Goal: Task Accomplishment & Management: Manage account settings

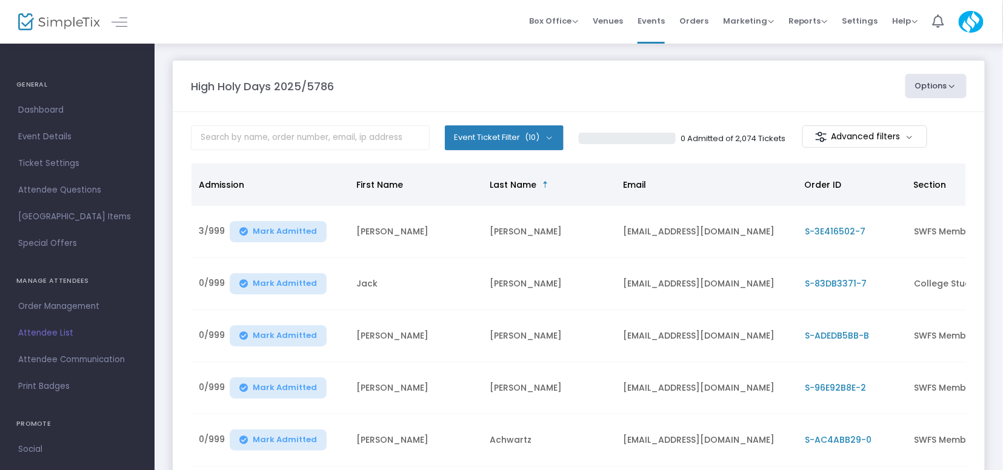
scroll to position [5, 0]
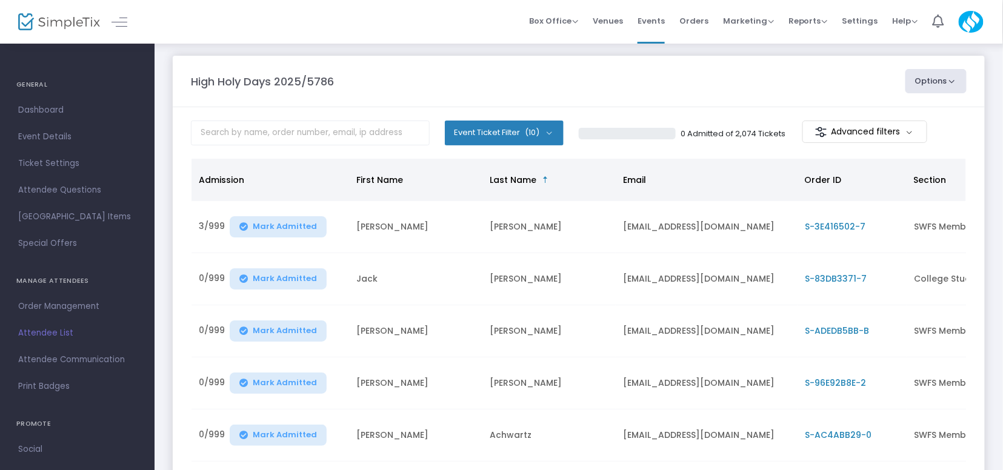
click at [59, 334] on span "Attendee List" at bounding box center [77, 333] width 118 height 16
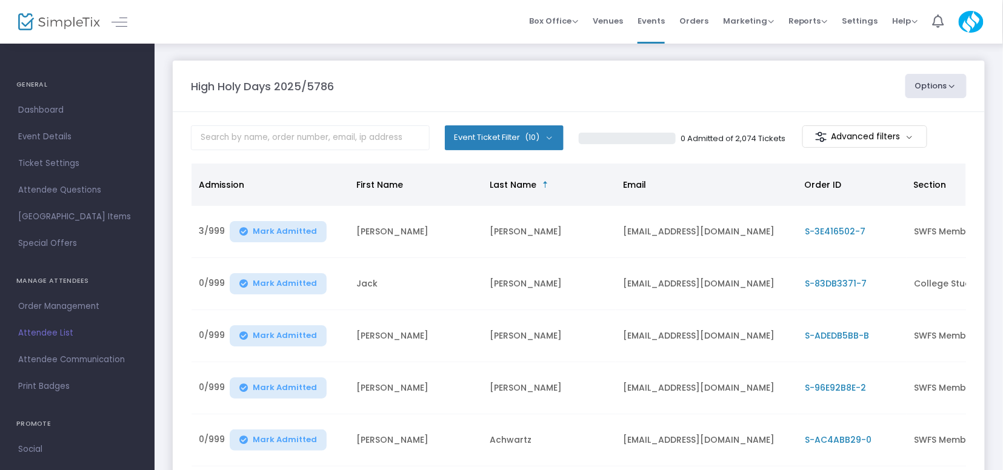
click at [702, 139] on p "0 Admitted of 2,074 Tickets" at bounding box center [732, 139] width 105 height 12
click at [322, 136] on input "text" at bounding box center [310, 137] width 239 height 25
type input "silver"
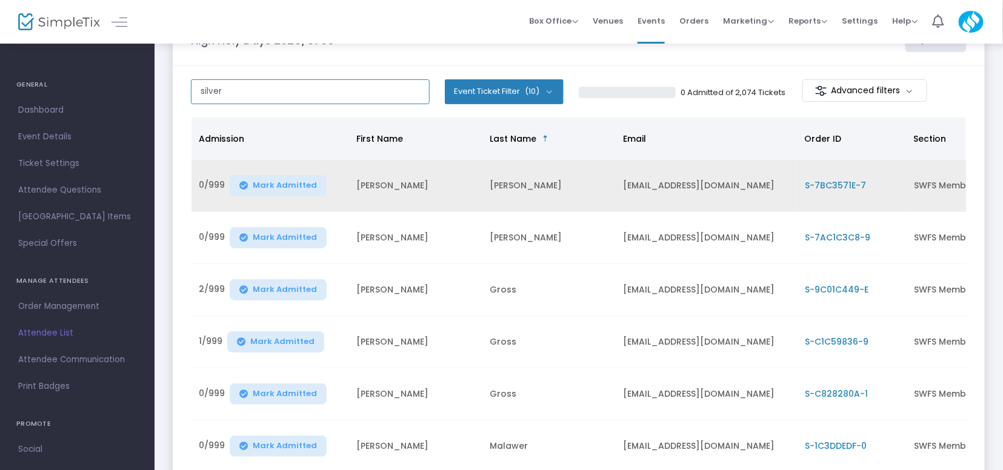
scroll to position [49, 0]
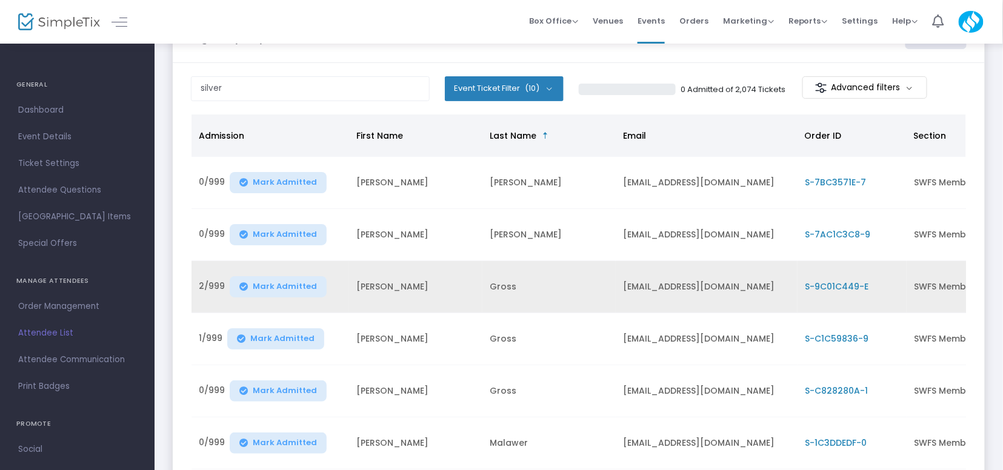
click at [837, 282] on span "S-9C01C449-E" at bounding box center [837, 287] width 64 height 12
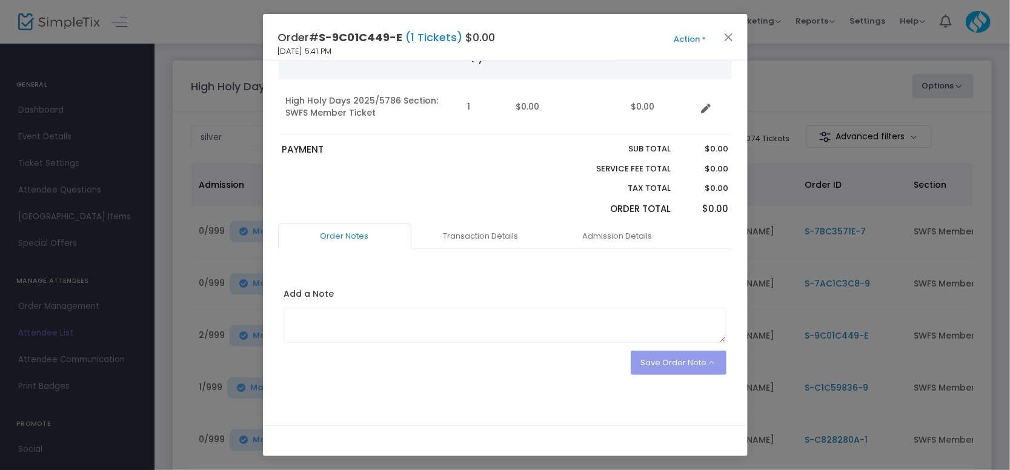
scroll to position [84, 0]
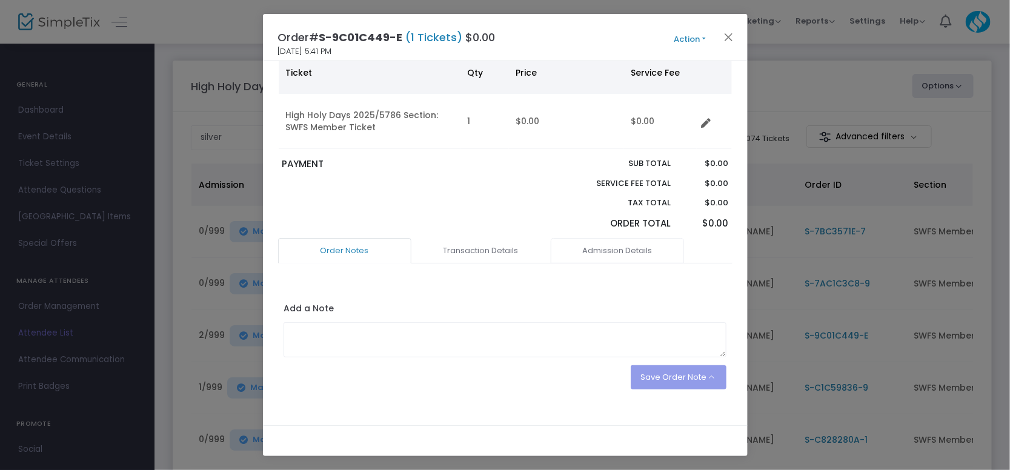
click at [639, 248] on link "Admission Details" at bounding box center [617, 250] width 133 height 25
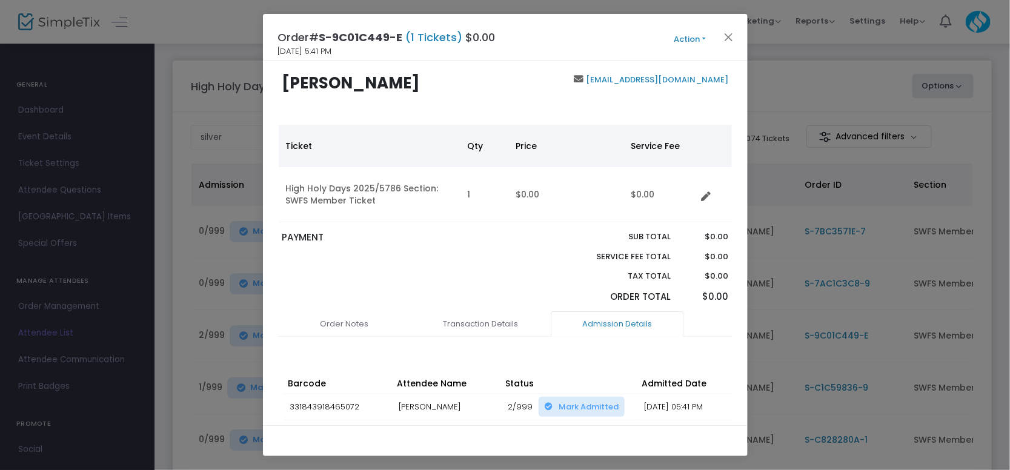
scroll to position [0, 0]
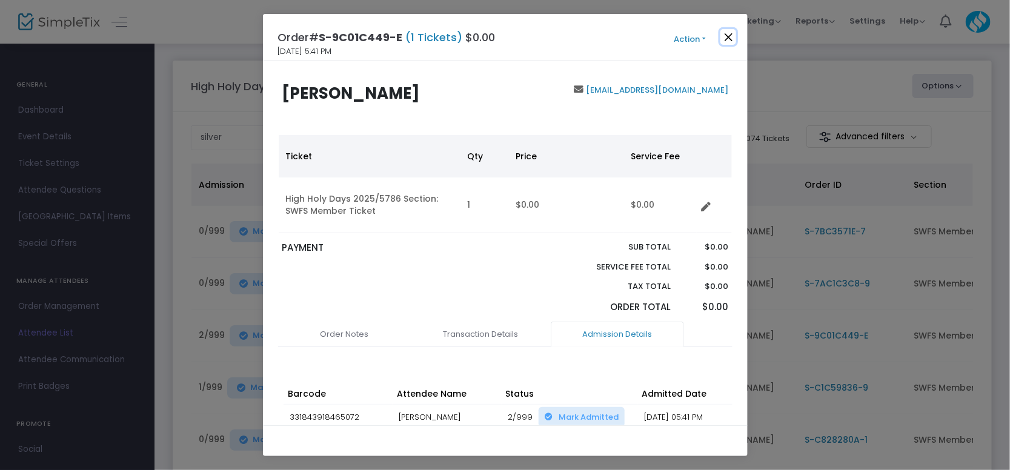
click at [727, 35] on button "Close" at bounding box center [728, 37] width 16 height 16
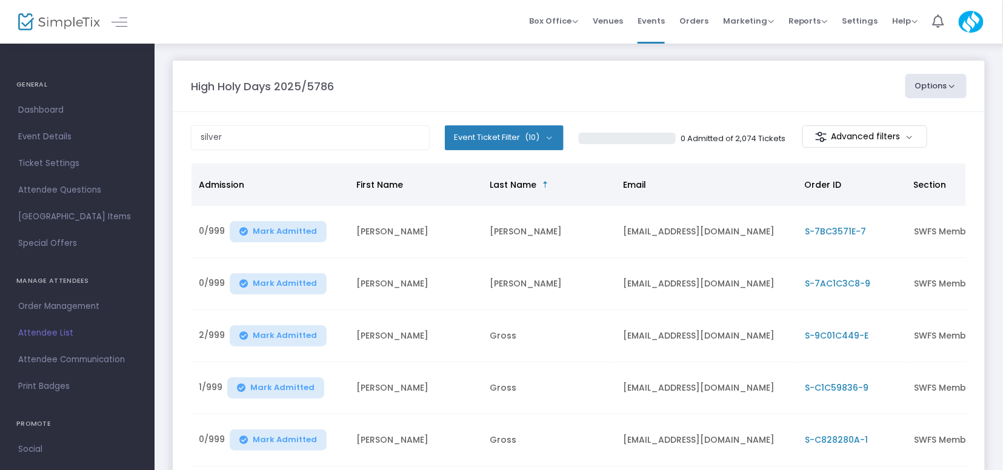
click at [739, 130] on div "0 Admitted of 2,074 Tickets Advanced filters" at bounding box center [773, 137] width 388 height 25
click at [623, 134] on ngb-progressbar at bounding box center [627, 139] width 97 height 12
click at [829, 138] on m-button "Advanced filters" at bounding box center [864, 136] width 125 height 22
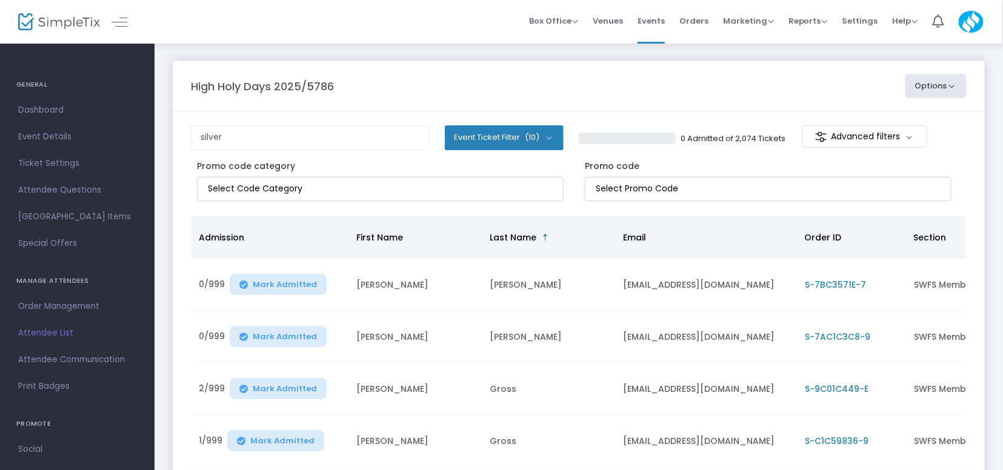
click at [829, 138] on m-button "Advanced filters" at bounding box center [864, 136] width 125 height 22
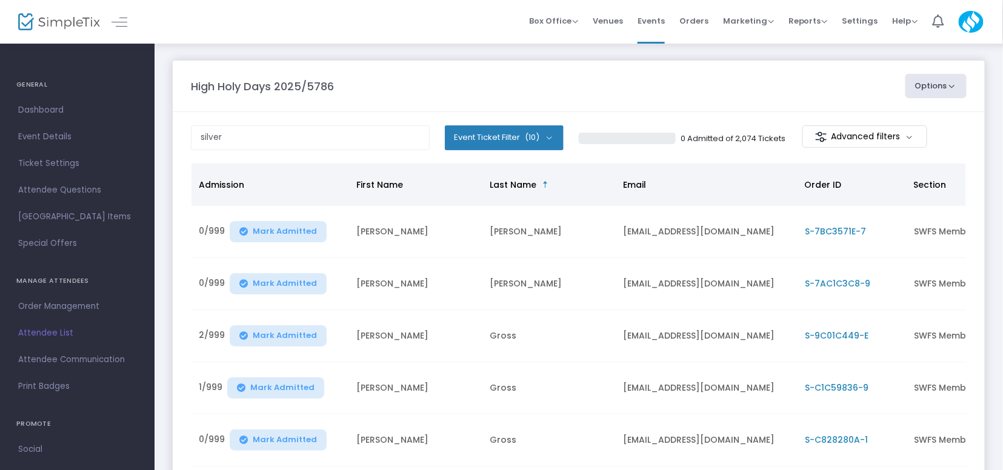
click at [631, 121] on m-panel-content "silver Event Ticket Filter (10) Select All SWFS Member Ticket SWFS Non-Member O…" at bounding box center [579, 391] width 812 height 559
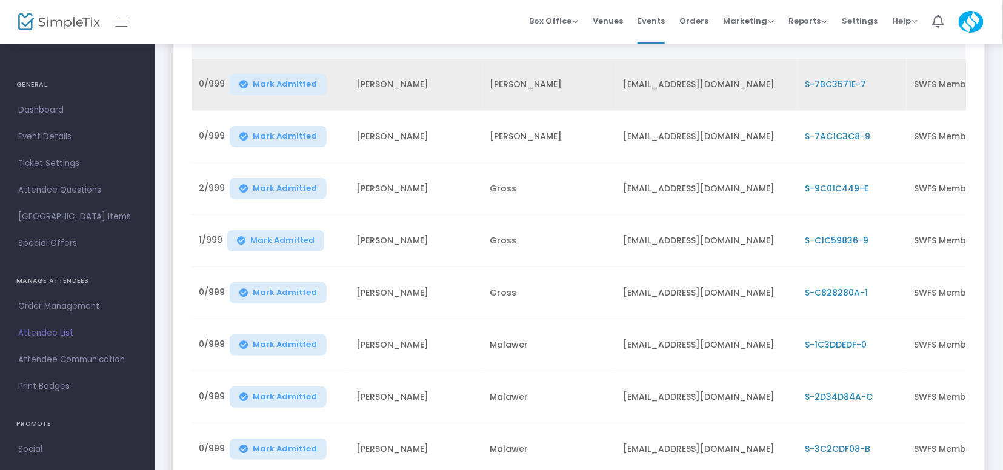
scroll to position [119, 0]
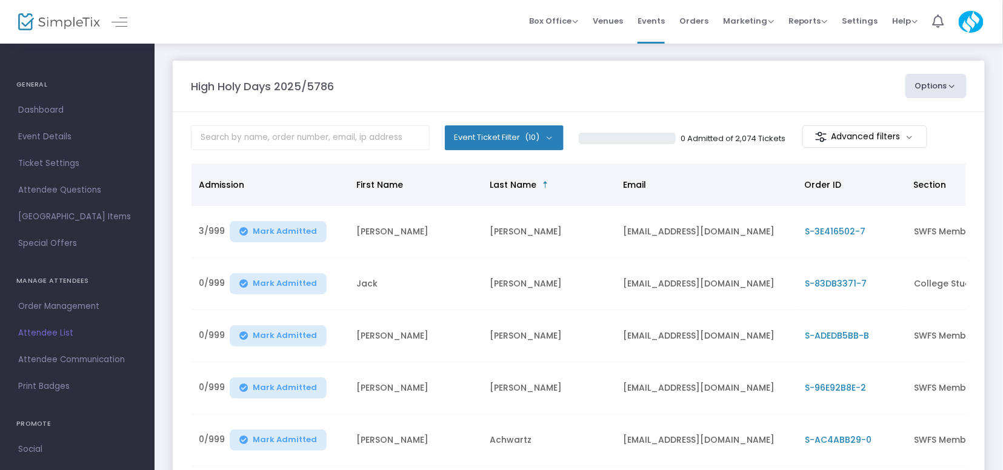
click at [716, 146] on div "0 Admitted of 2,074 Tickets Advanced filters" at bounding box center [773, 137] width 388 height 25
click at [55, 330] on span "Attendee List" at bounding box center [77, 333] width 118 height 16
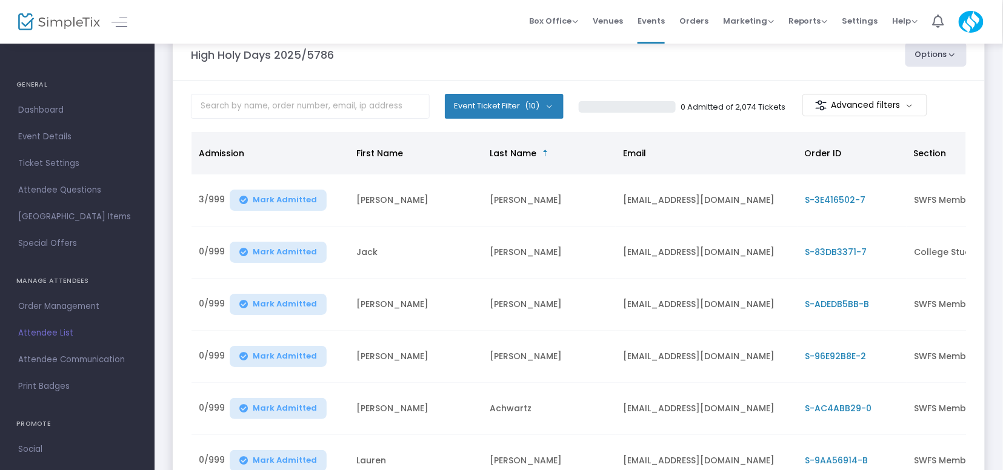
scroll to position [3, 0]
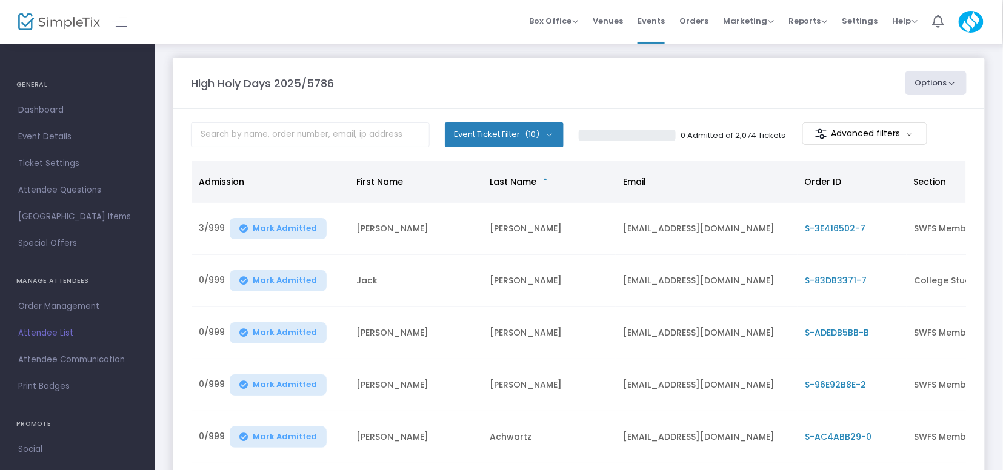
click at [939, 81] on button "Options" at bounding box center [936, 83] width 62 height 24
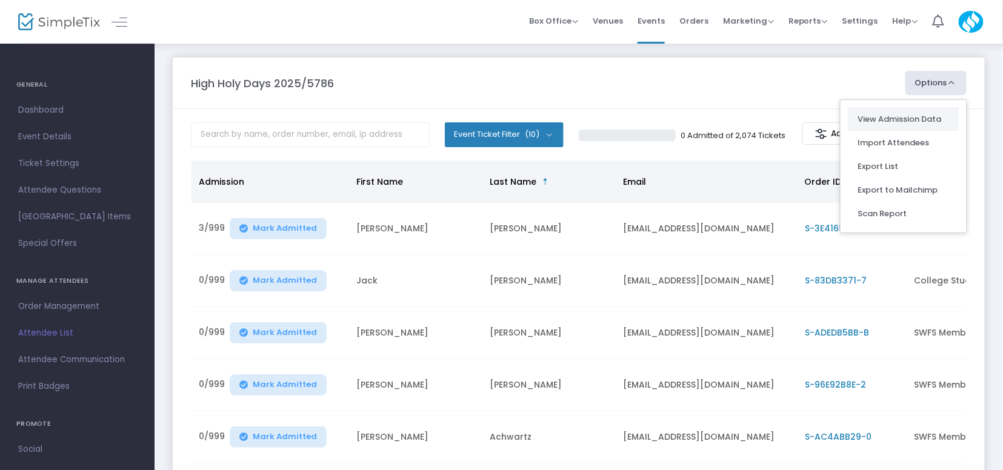
click at [892, 124] on link "View Admission Data" at bounding box center [903, 119] width 92 height 12
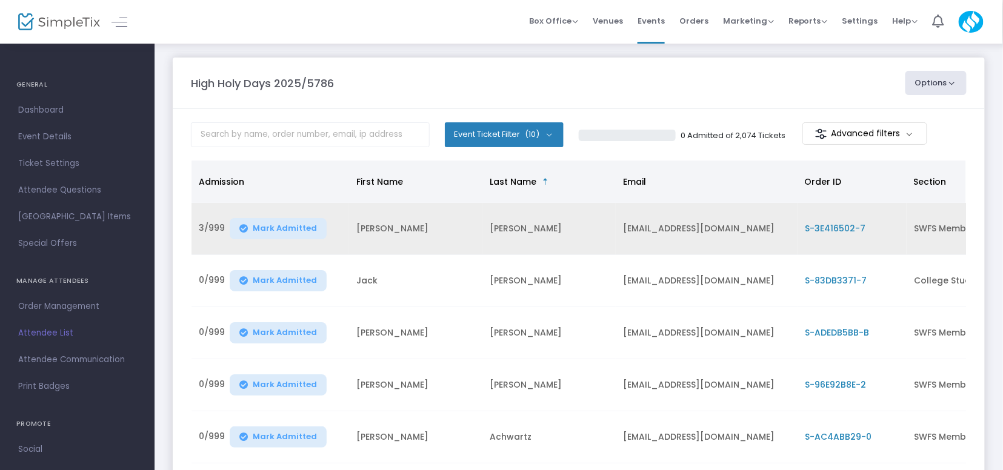
scroll to position [1, 0]
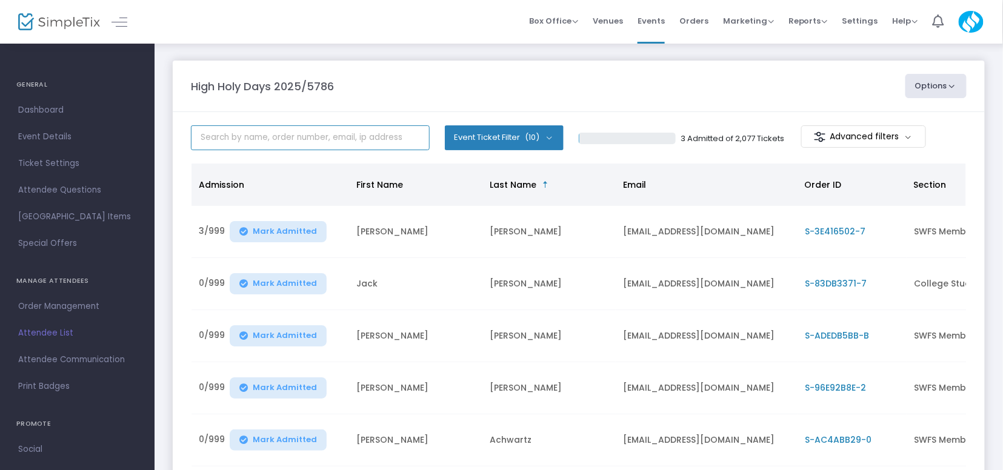
click at [320, 137] on input "text" at bounding box center [310, 137] width 239 height 25
paste input "alison.e.p@gmail.com"
type input "alison.e.p@gmail.com"
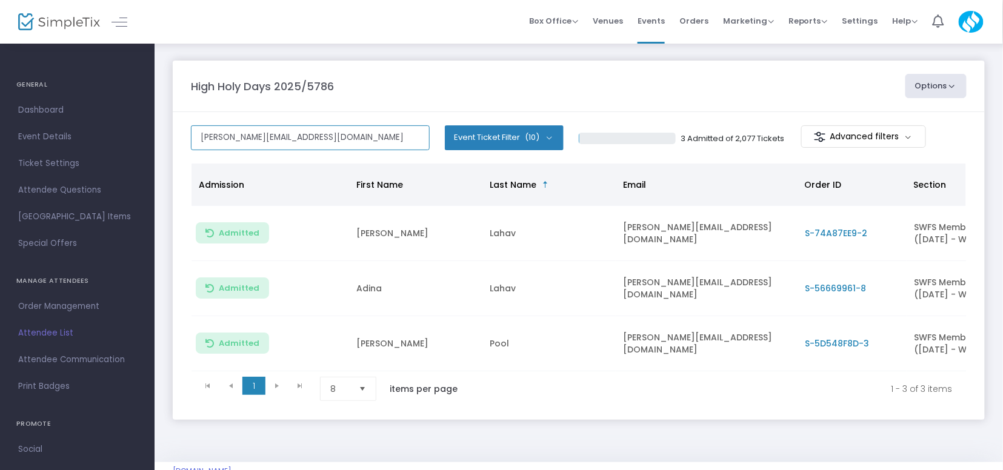
click at [371, 139] on input "alison.e.p@gmail.com" at bounding box center [310, 137] width 239 height 25
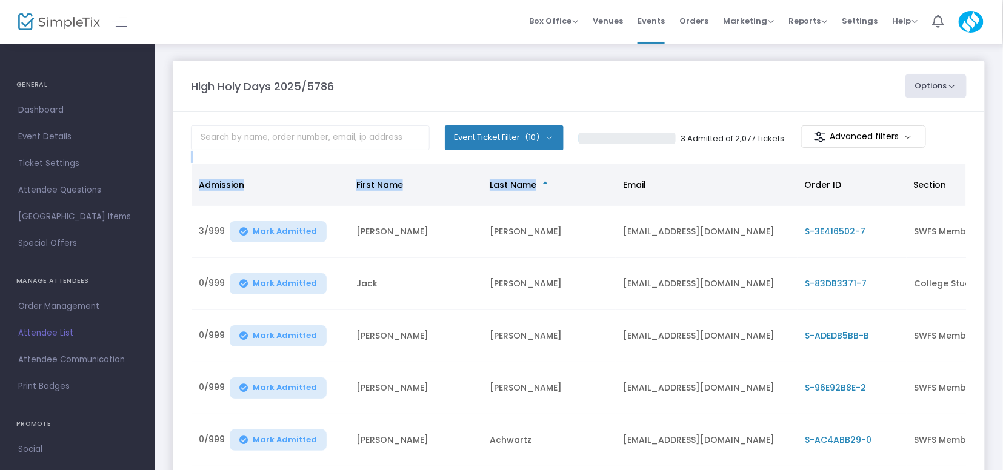
drag, startPoint x: 661, startPoint y: 173, endPoint x: 725, endPoint y: 150, distance: 68.4
click at [714, 158] on body "Processing... please wait Box Office Sell Tickets Bookings Sell Season Pass Ven…" at bounding box center [501, 235] width 1003 height 470
drag, startPoint x: 695, startPoint y: 138, endPoint x: 749, endPoint y: 150, distance: 55.9
click at [749, 150] on m-panel-content "Event Ticket Filter (10) Select All SWFS Member Ticket SWFS Non-Member Out-of-T…" at bounding box center [579, 391] width 812 height 559
click at [745, 150] on m-panel-content "Event Ticket Filter (10) Select All SWFS Member Ticket SWFS Non-Member Out-of-T…" at bounding box center [579, 391] width 812 height 559
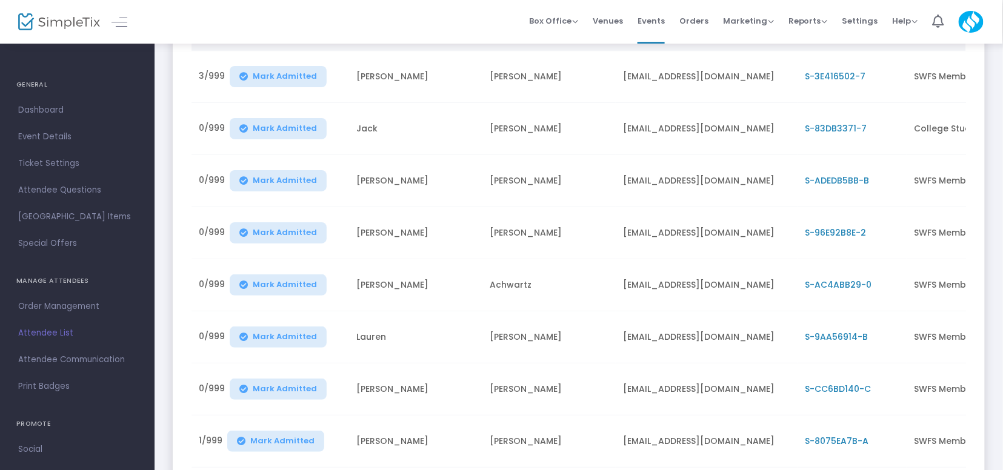
scroll to position [158, 0]
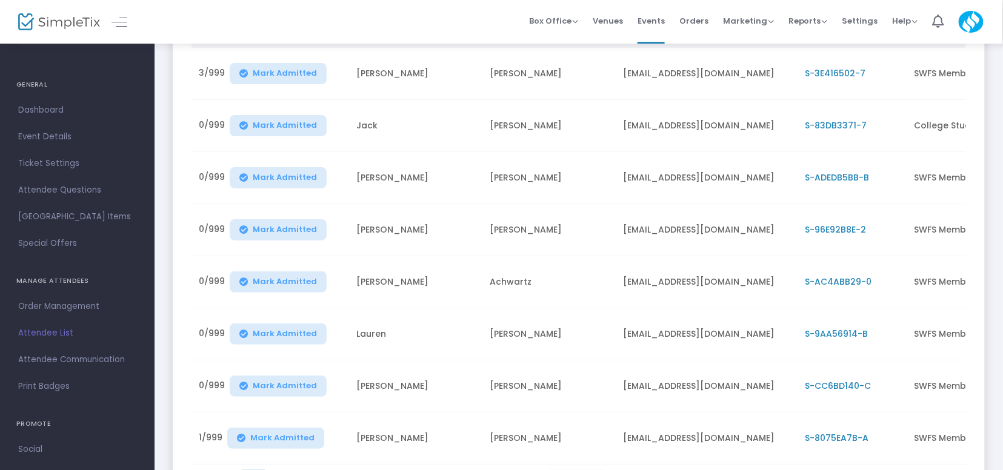
click at [61, 338] on span "Attendee List" at bounding box center [77, 333] width 118 height 16
